Goal: Information Seeking & Learning: Learn about a topic

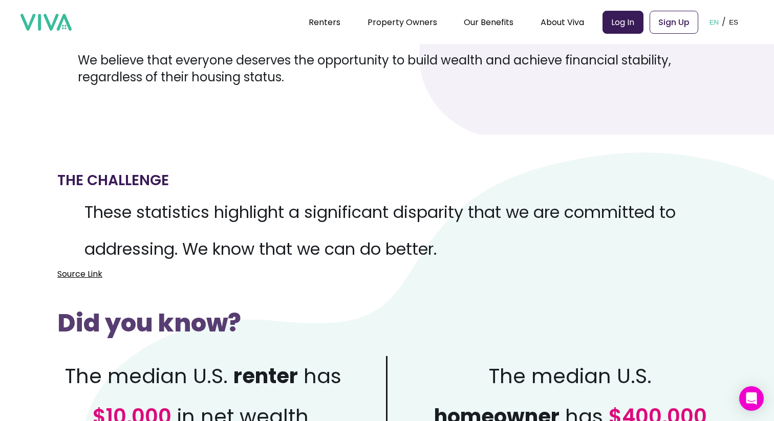
scroll to position [251, 0]
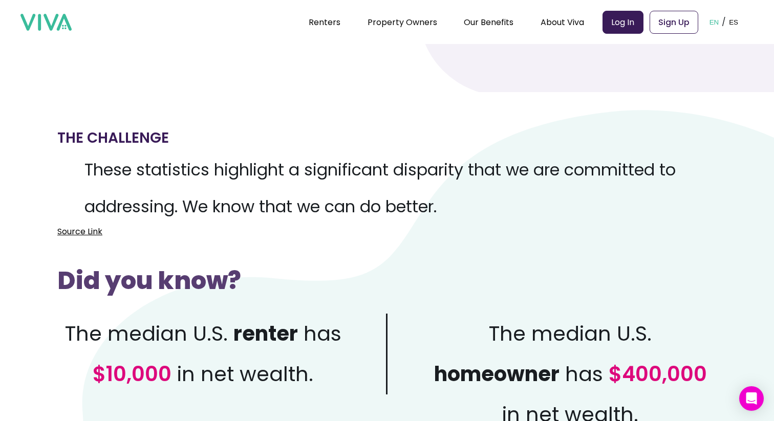
click at [71, 231] on link "Source Link" at bounding box center [79, 231] width 45 height 13
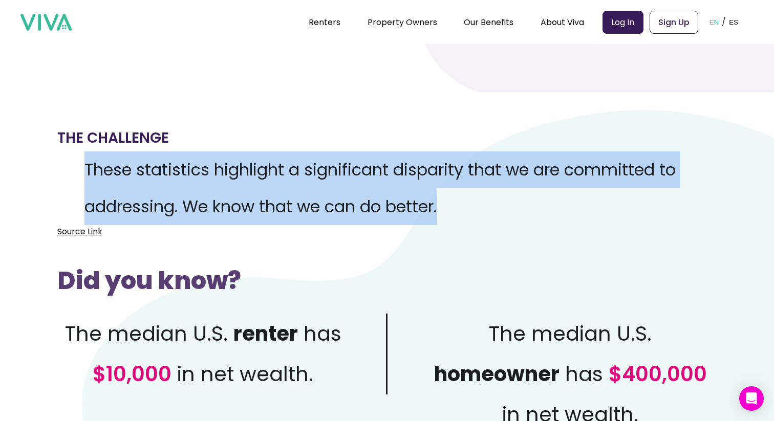
drag, startPoint x: 361, startPoint y: 141, endPoint x: 460, endPoint y: 216, distance: 124.3
click at [460, 216] on div "The Challenge These statistics highlight a significant disparity that we are co…" at bounding box center [387, 181] width 660 height 113
click at [460, 216] on p "These statistics highlight a significant disparity that we are committed to add…" at bounding box center [387, 189] width 660 height 74
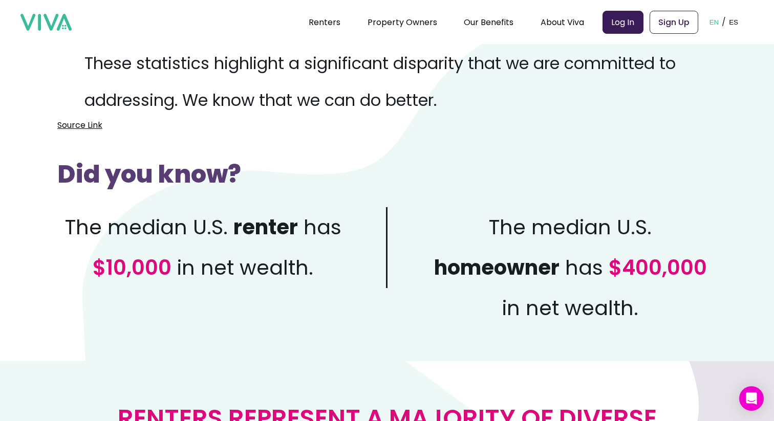
scroll to position [369, 0]
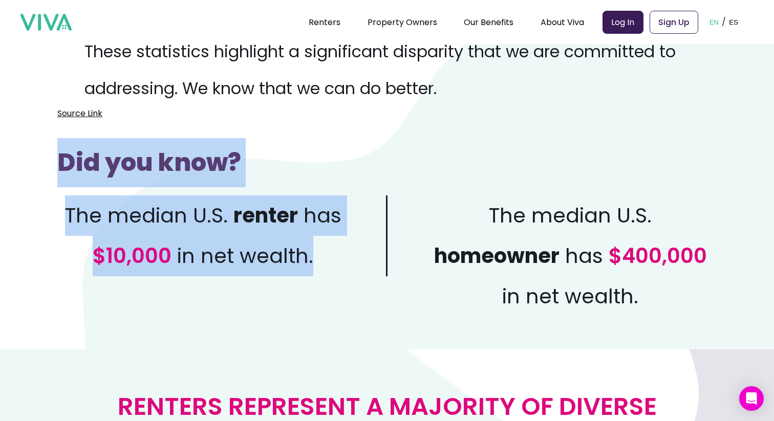
drag, startPoint x: 54, startPoint y: 147, endPoint x: 361, endPoint y: 283, distance: 336.1
click at [361, 283] on section "The Challenge These statistics highlight a significant disparity that we are co…" at bounding box center [387, 162] width 774 height 376
click at [360, 283] on div "The median U.S. renter has $10,000 in net wealth. The median U.S. homeowner has…" at bounding box center [387, 252] width 660 height 130
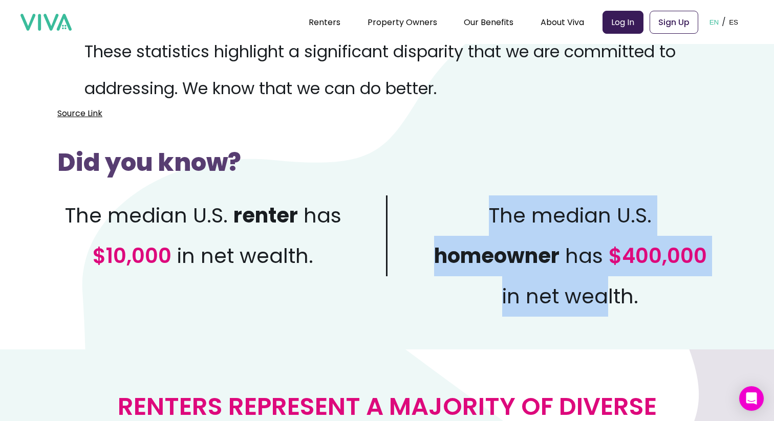
drag, startPoint x: 492, startPoint y: 164, endPoint x: 606, endPoint y: 283, distance: 164.8
click at [606, 283] on div "Did you know? The median U.S. renter has $10,000 in net wealth. The median U.S.…" at bounding box center [387, 218] width 660 height 197
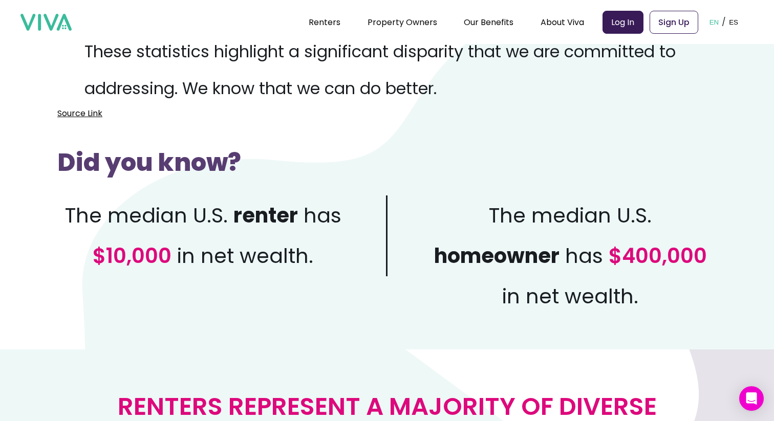
click at [641, 291] on p "The median U.S. homeowner has $400,000 in net wealth." at bounding box center [552, 256] width 329 height 121
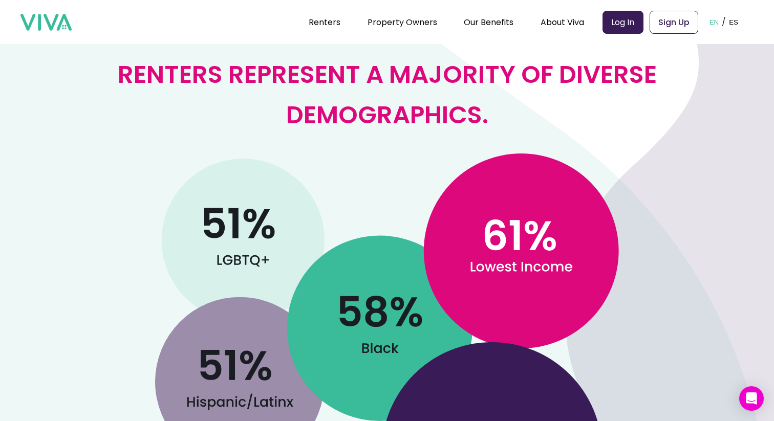
scroll to position [703, 0]
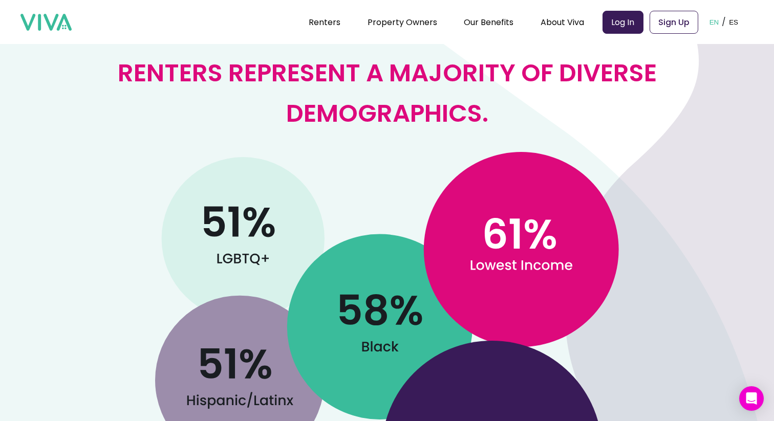
drag, startPoint x: 659, startPoint y: 289, endPoint x: 598, endPoint y: 256, distance: 69.0
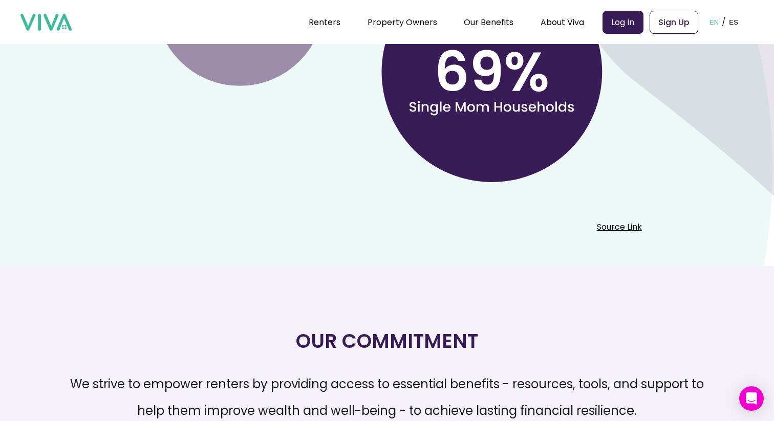
scroll to position [1087, 0]
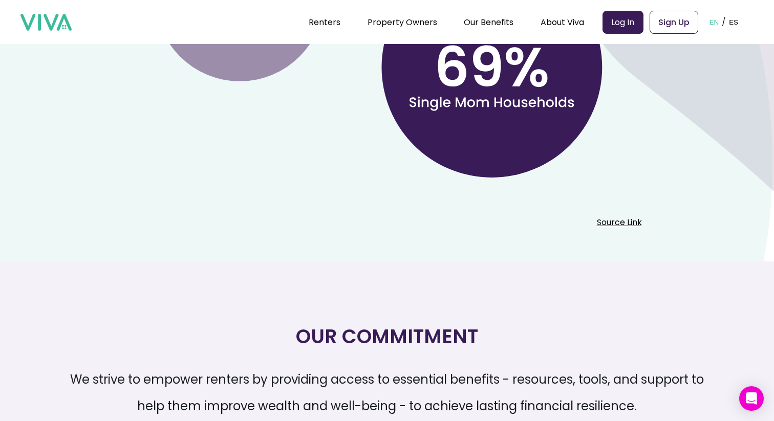
click at [600, 222] on link "Source Link" at bounding box center [620, 222] width 676 height 13
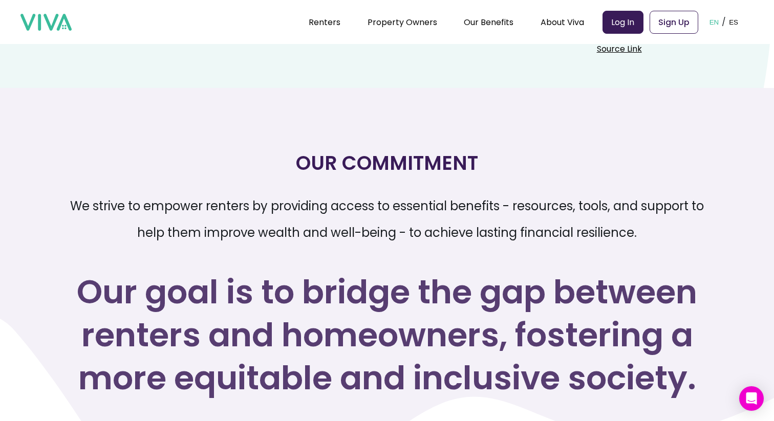
scroll to position [1281, 0]
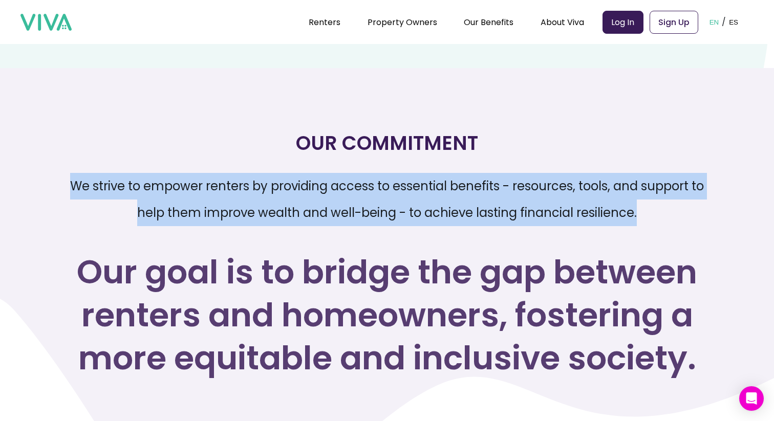
drag, startPoint x: 661, startPoint y: 134, endPoint x: 695, endPoint y: 204, distance: 77.9
click at [697, 205] on div "Our Commitment We strive to empower renters by providing access to essential be…" at bounding box center [386, 263] width 651 height 299
click at [695, 204] on p "We strive to empower renters by providing access to essential benefits - resour…" at bounding box center [386, 199] width 651 height 53
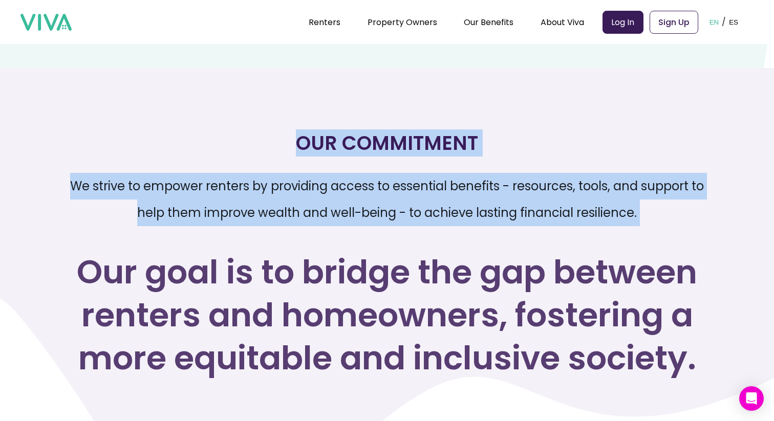
drag, startPoint x: 695, startPoint y: 204, endPoint x: 705, endPoint y: 112, distance: 92.8
click at [705, 112] on section "Our Commitment We strive to empower renters by providing access to essential be…" at bounding box center [387, 252] width 774 height 368
drag, startPoint x: 705, startPoint y: 112, endPoint x: 720, endPoint y: 204, distance: 93.9
click at [720, 204] on section "Our Commitment We strive to empower renters by providing access to essential be…" at bounding box center [387, 252] width 774 height 368
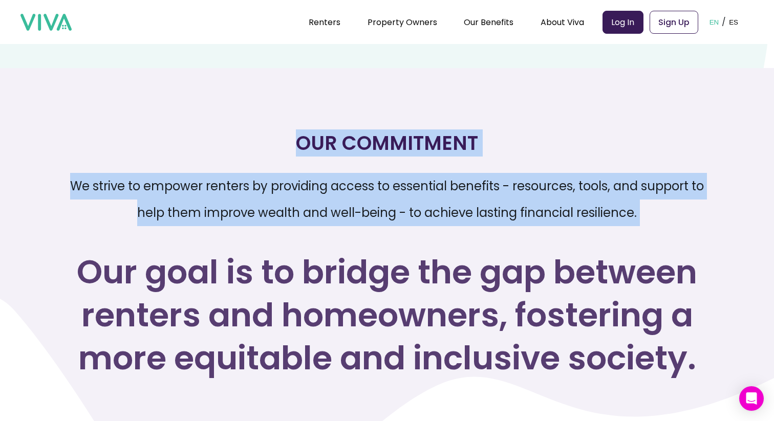
click at [720, 204] on section "Our Commitment We strive to empower renters by providing access to essential be…" at bounding box center [387, 252] width 774 height 368
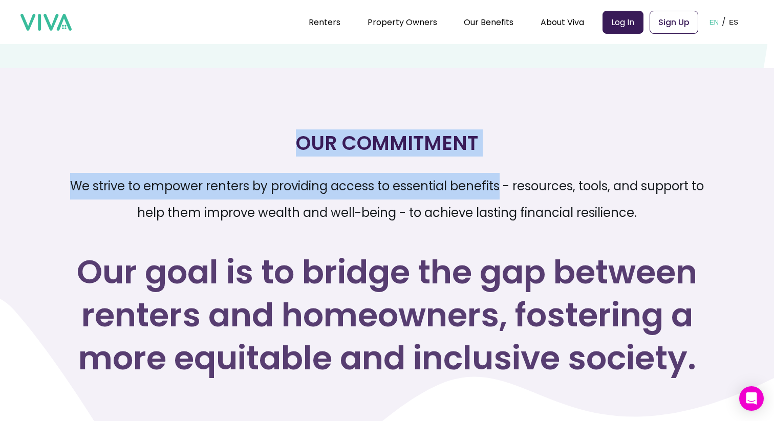
drag, startPoint x: 297, startPoint y: 138, endPoint x: 500, endPoint y: 186, distance: 208.6
click at [500, 186] on div "Our Commitment We strive to empower renters by providing access to essential be…" at bounding box center [386, 263] width 651 height 299
click at [500, 186] on p "We strive to empower renters by providing access to essential benefits - resour…" at bounding box center [386, 199] width 651 height 53
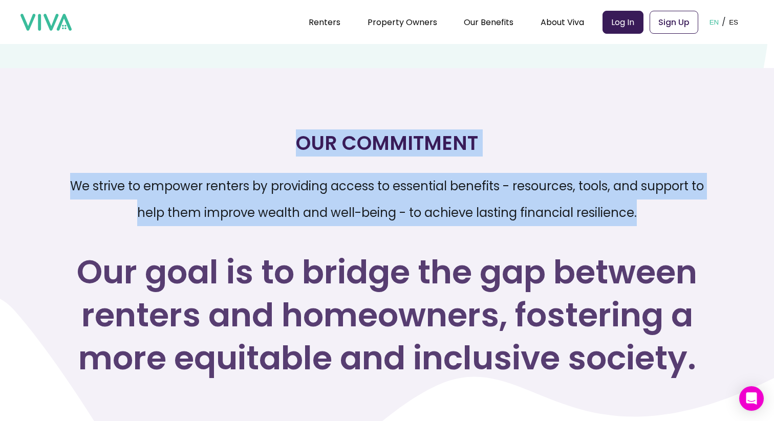
drag, startPoint x: 292, startPoint y: 139, endPoint x: 756, endPoint y: 229, distance: 472.2
click at [756, 229] on section "Our Commitment We strive to empower renters by providing access to essential be…" at bounding box center [387, 252] width 774 height 368
click at [731, 216] on section "Our Commitment We strive to empower renters by providing access to essential be…" at bounding box center [387, 252] width 774 height 368
drag, startPoint x: 731, startPoint y: 216, endPoint x: 666, endPoint y: 110, distance: 124.4
click at [666, 110] on section "Our Commitment We strive to empower renters by providing access to essential be…" at bounding box center [387, 252] width 774 height 368
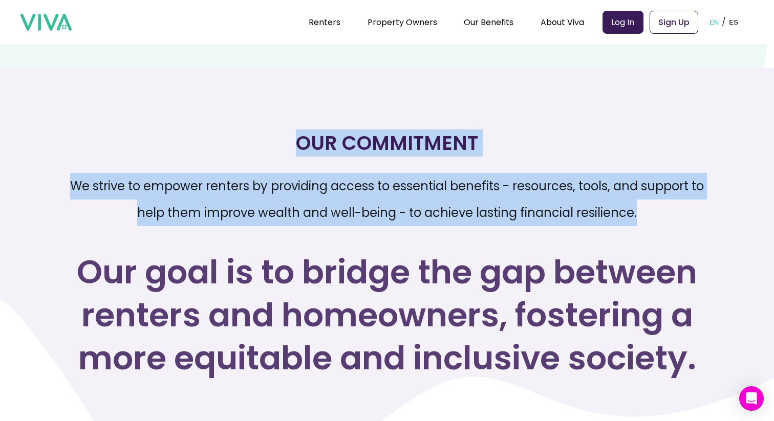
click at [665, 118] on div "Our Commitment We strive to empower renters by providing access to essential be…" at bounding box center [386, 263] width 651 height 299
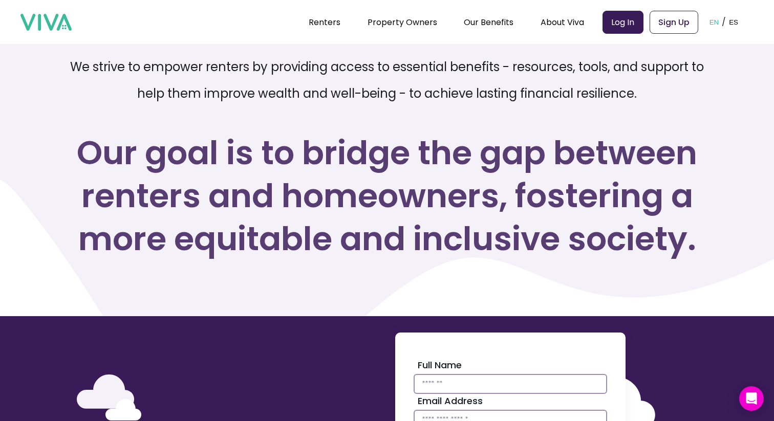
scroll to position [1404, 0]
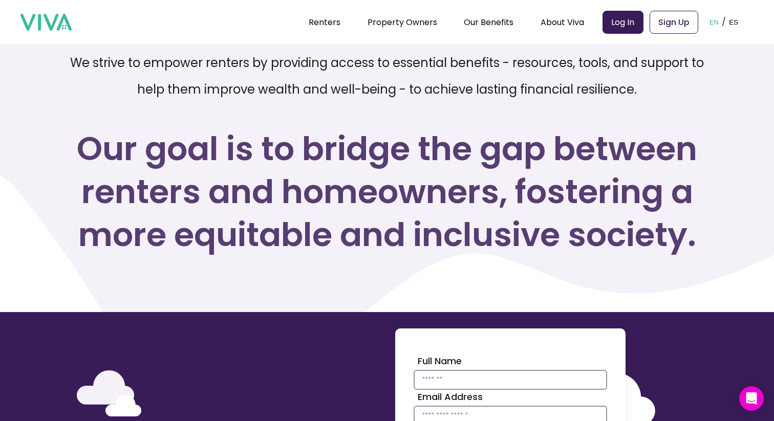
click at [618, 174] on h3 "Our goal is to bridge the gap between renters and homeowners, fostering a more …" at bounding box center [386, 192] width 651 height 129
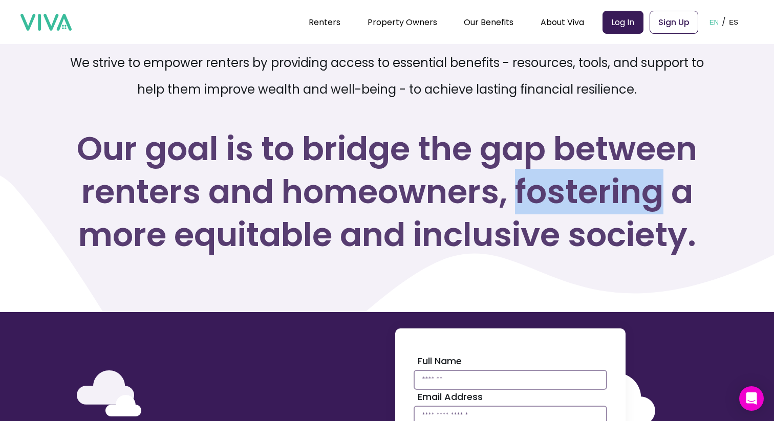
click at [618, 174] on h3 "Our goal is to bridge the gap between renters and homeowners, fostering a more …" at bounding box center [386, 192] width 651 height 129
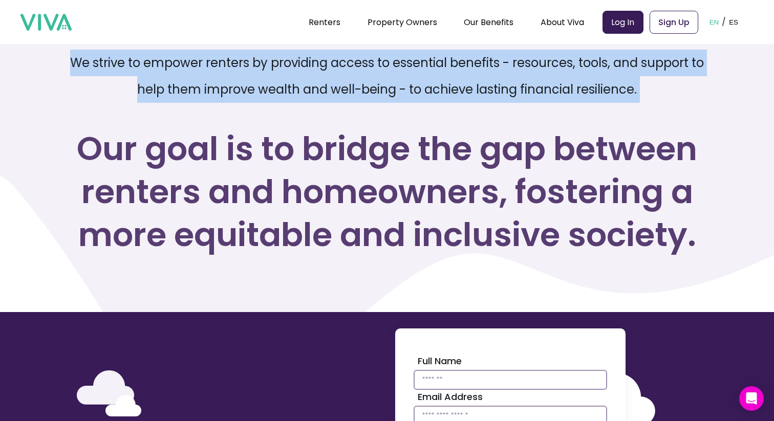
click at [618, 174] on h3 "Our goal is to bridge the gap between renters and homeowners, fostering a more …" at bounding box center [386, 192] width 651 height 129
click at [618, 168] on h3 "Our goal is to bridge the gap between renters and homeowners, fostering a more …" at bounding box center [386, 192] width 651 height 129
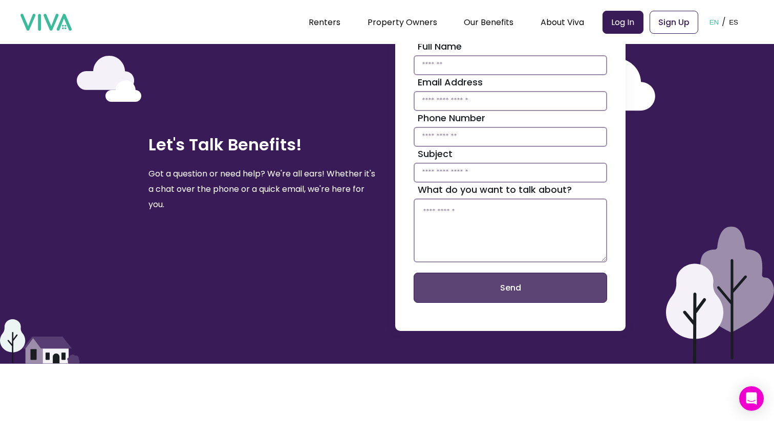
scroll to position [1725, 0]
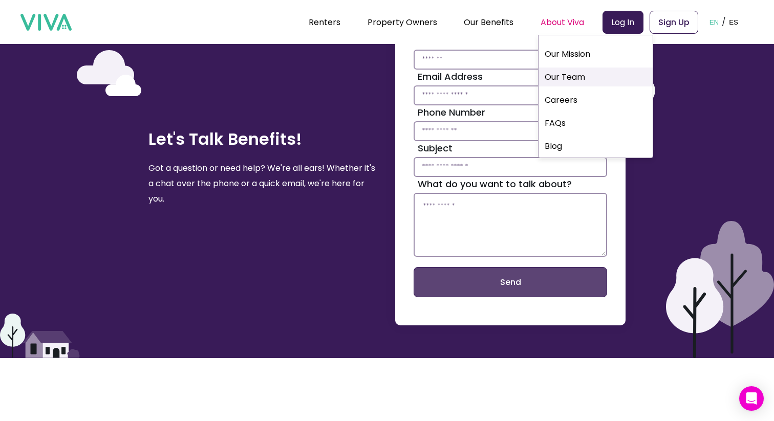
click at [564, 75] on link "Our Team" at bounding box center [596, 77] width 114 height 19
